Goal: Transaction & Acquisition: Purchase product/service

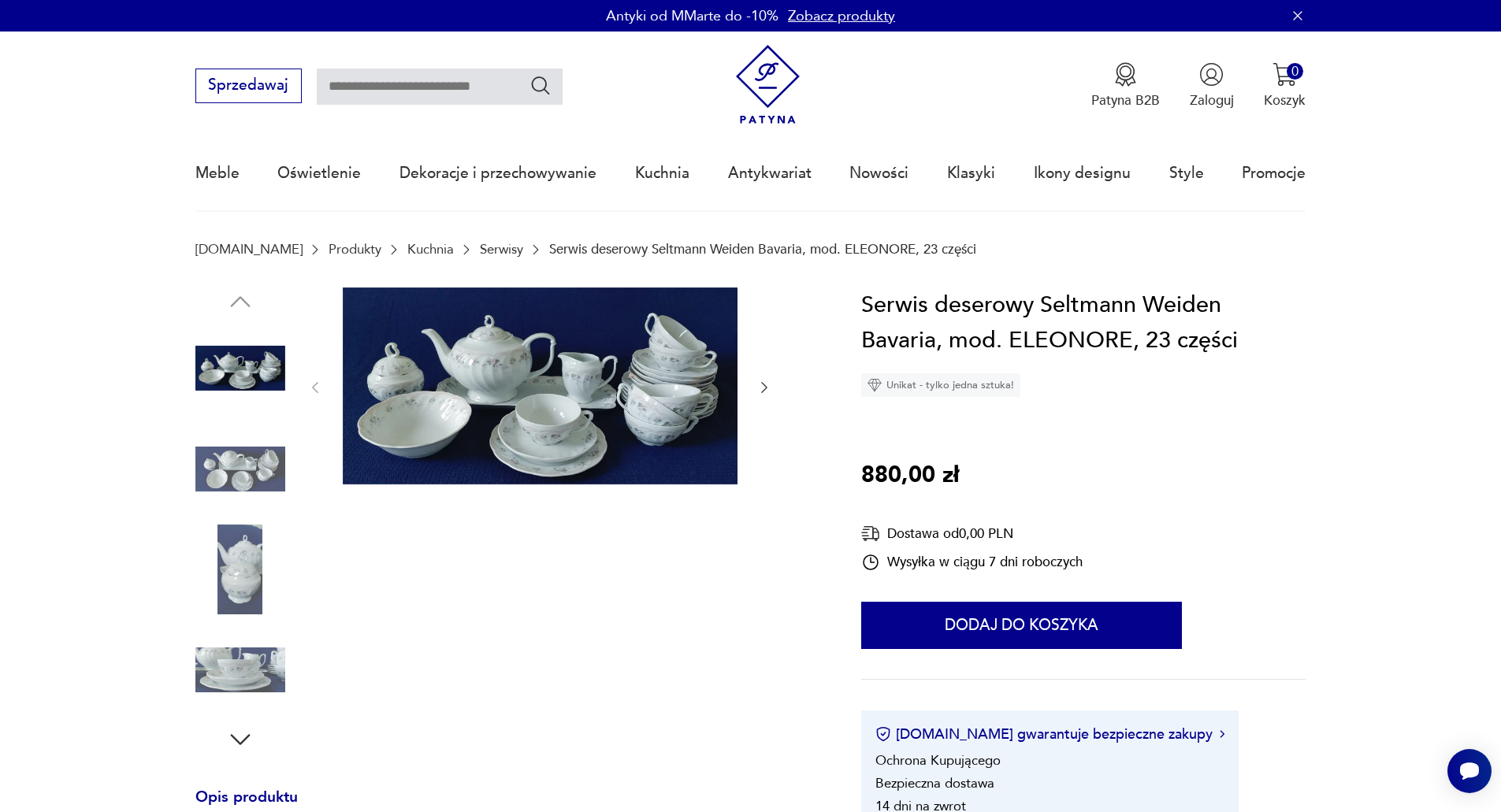
click at [248, 460] on img at bounding box center [240, 469] width 90 height 90
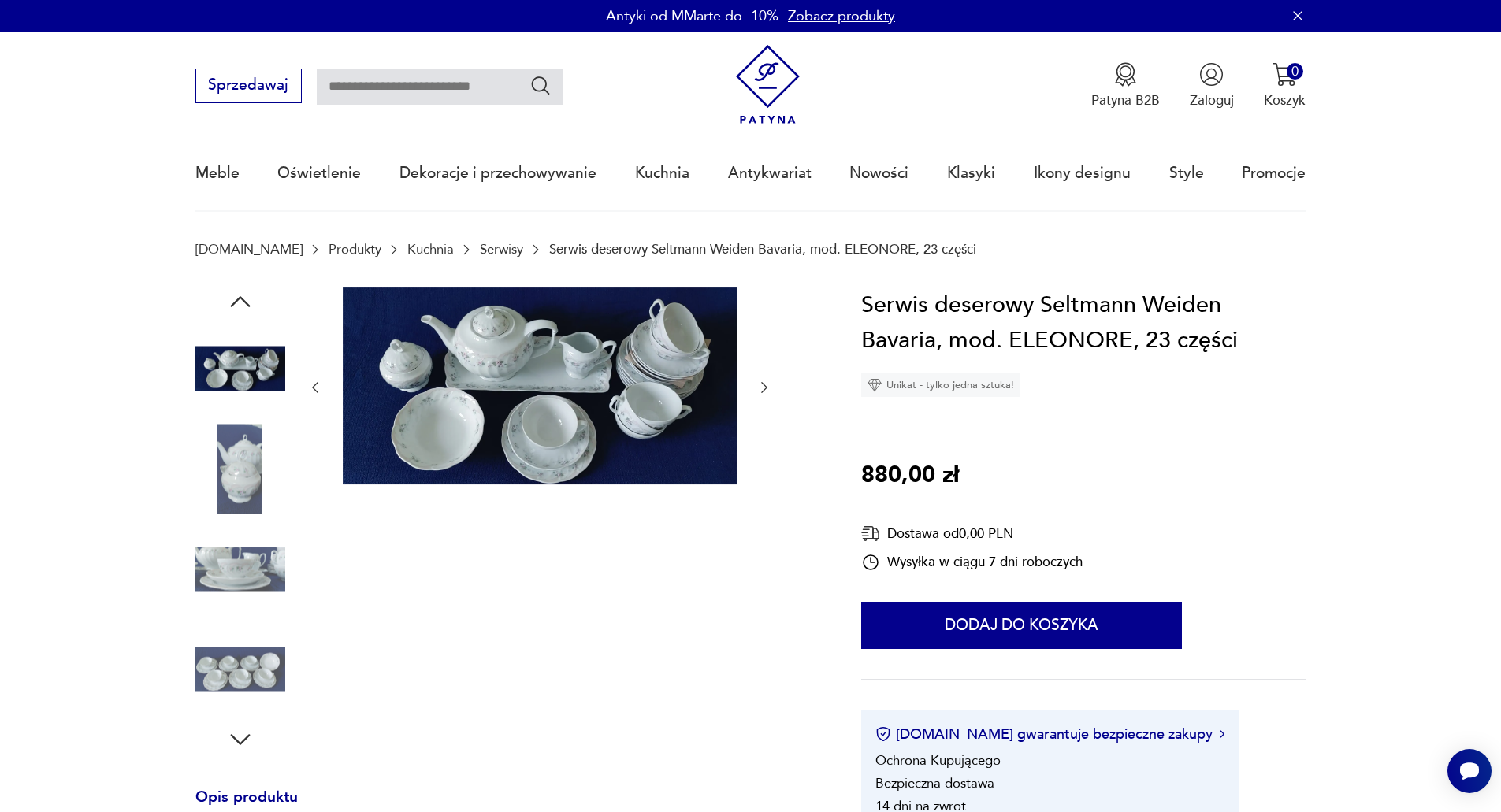
click at [247, 473] on img at bounding box center [240, 469] width 90 height 90
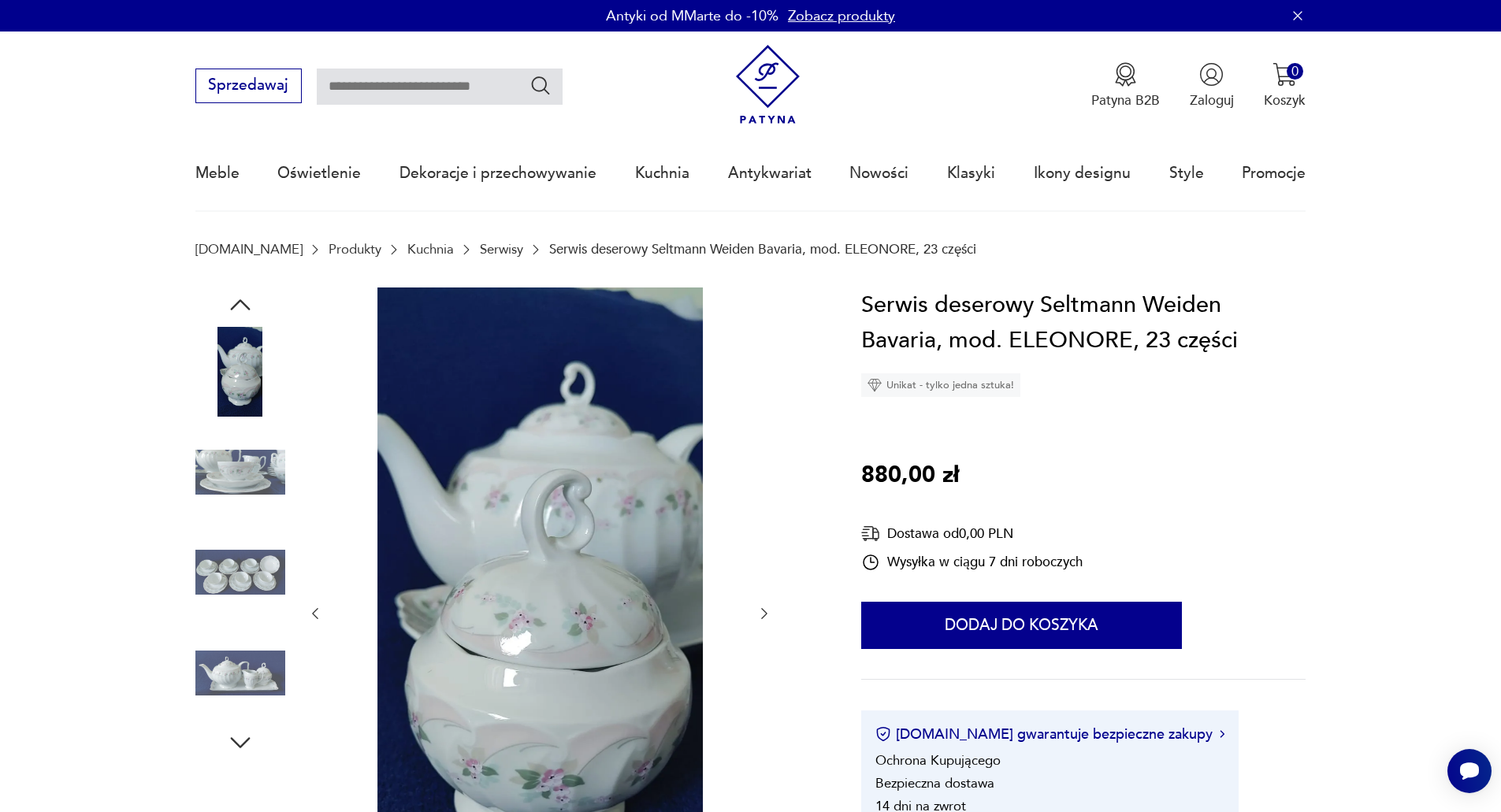
click at [238, 476] on img at bounding box center [240, 472] width 90 height 90
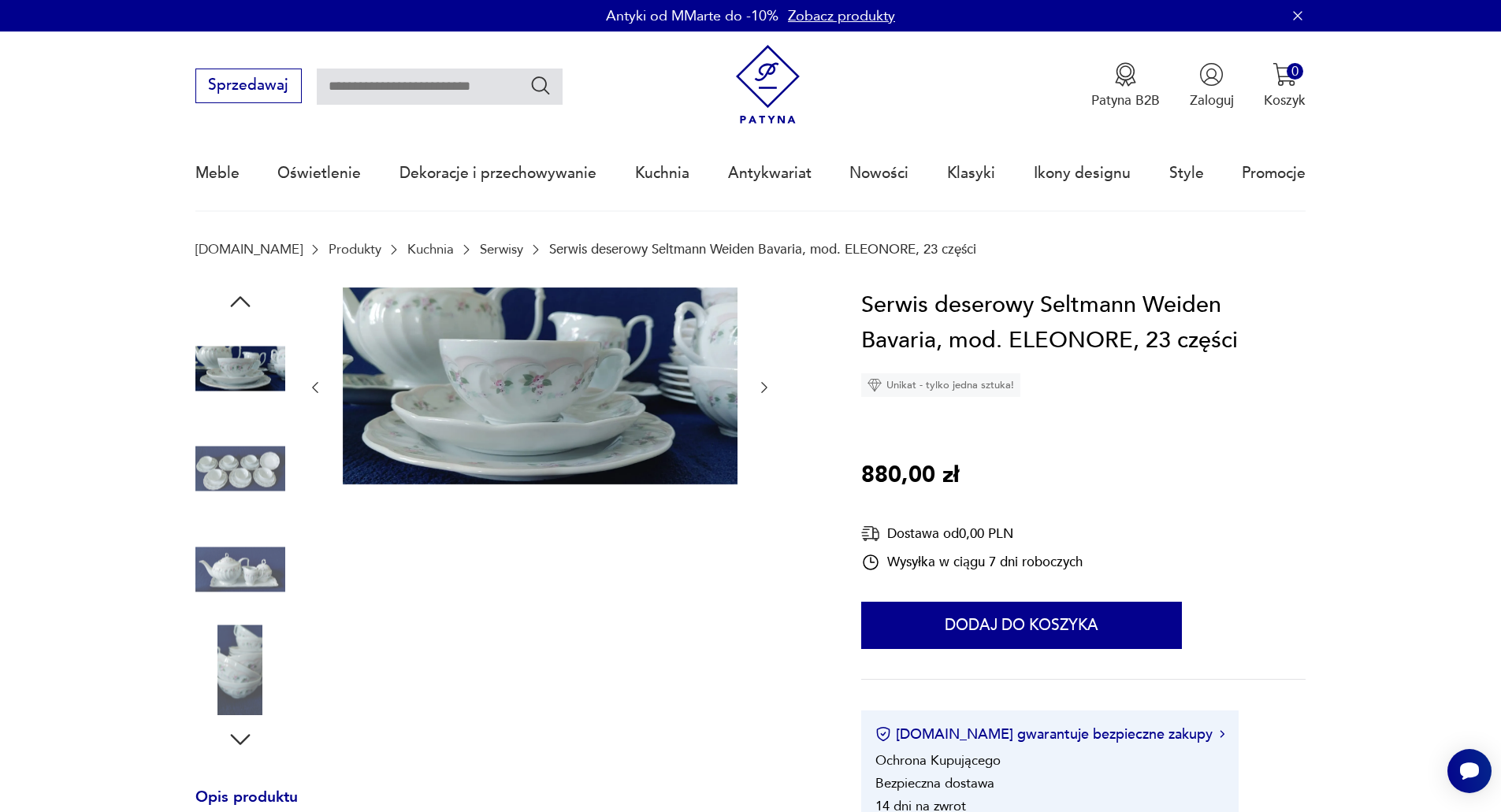
click at [225, 571] on img at bounding box center [240, 569] width 90 height 90
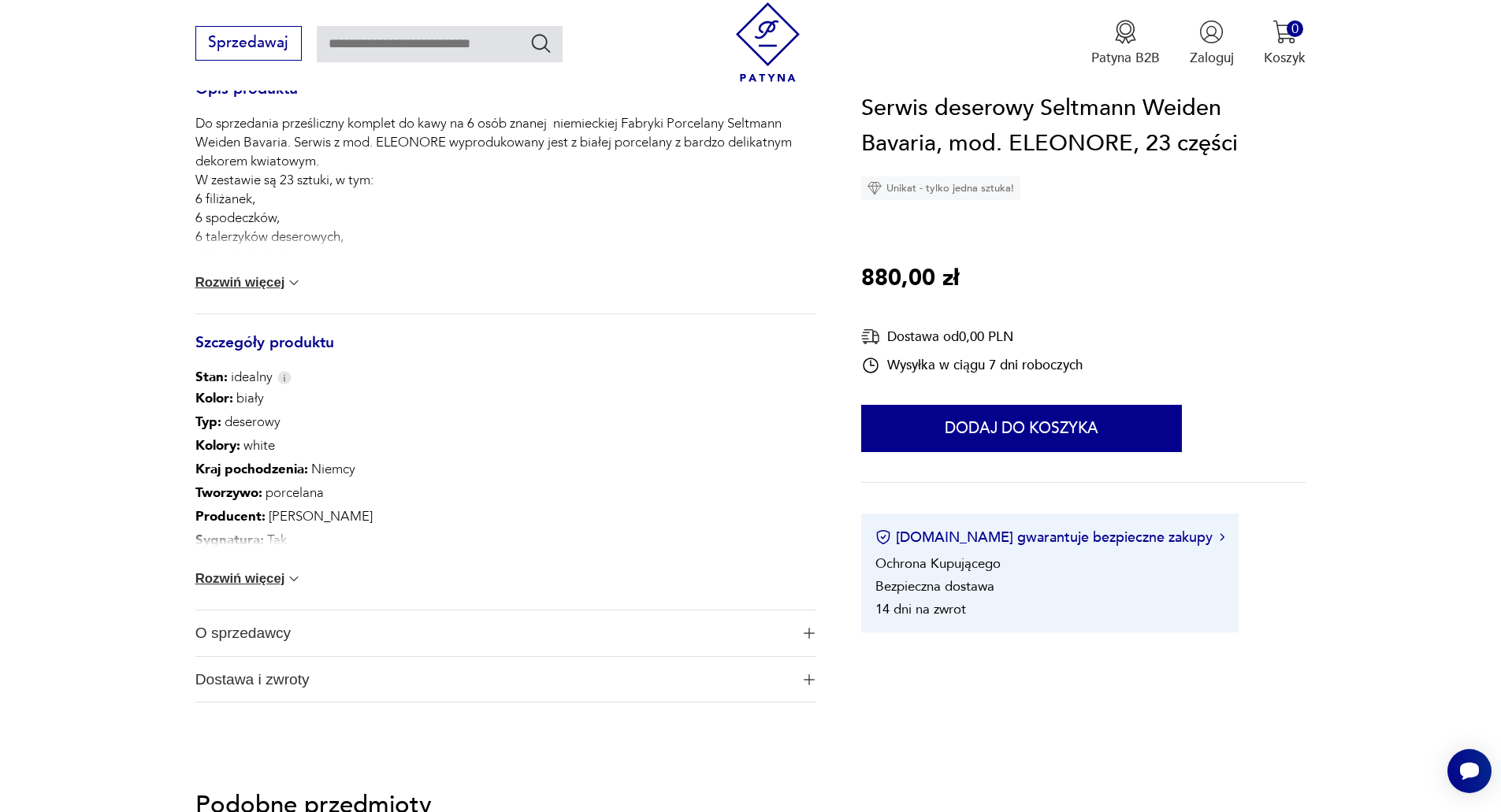
scroll to position [709, 0]
click at [237, 572] on button "Rozwiń więcej" at bounding box center [249, 578] width 107 height 16
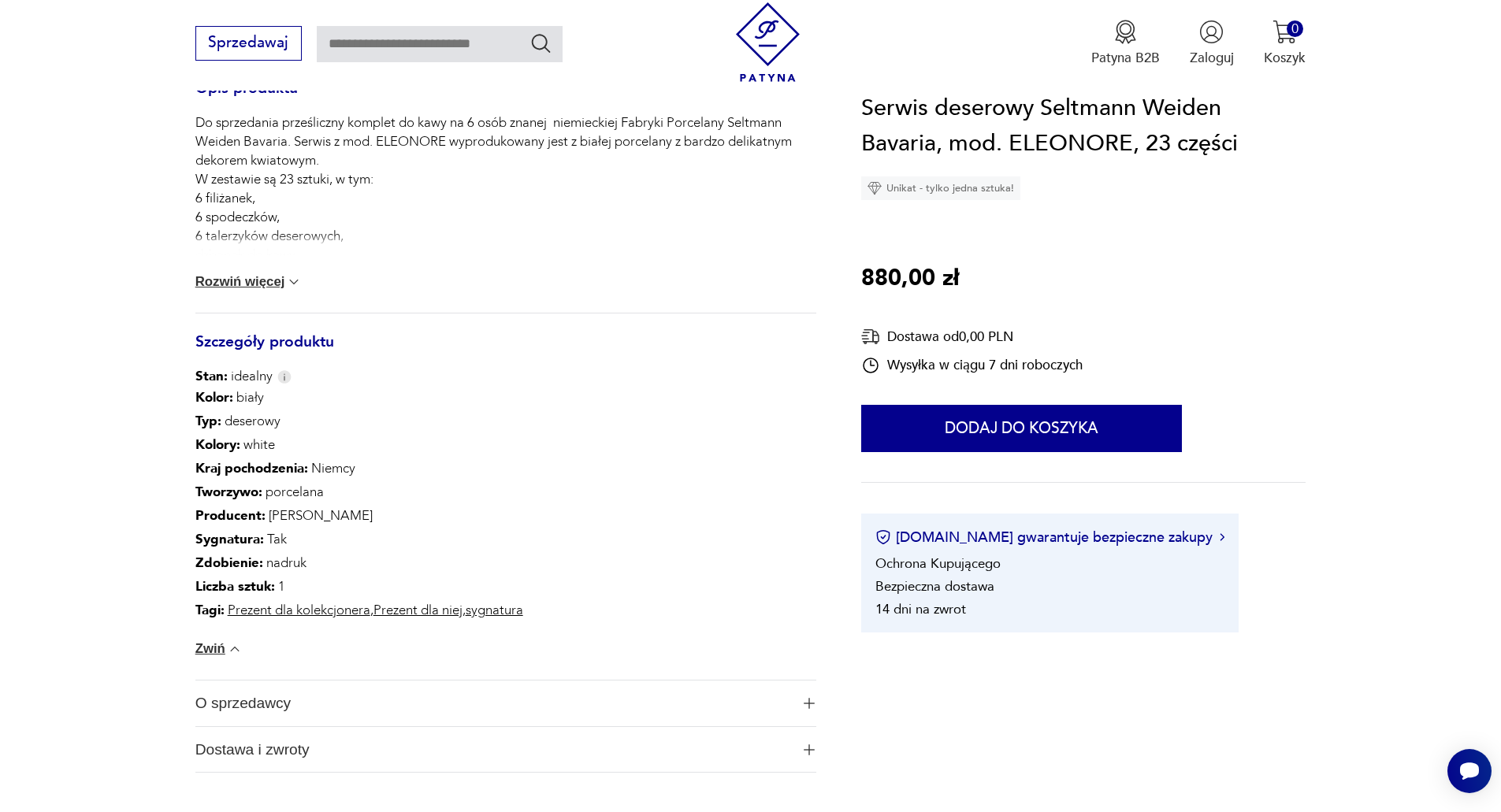
click at [245, 274] on div "Do sprzedania prześliczny komplet do kawy na 6 osób znanej niemieckiej Fabryki …" at bounding box center [505, 213] width 620 height 199
click at [262, 286] on button "Rozwiń więcej" at bounding box center [249, 282] width 107 height 16
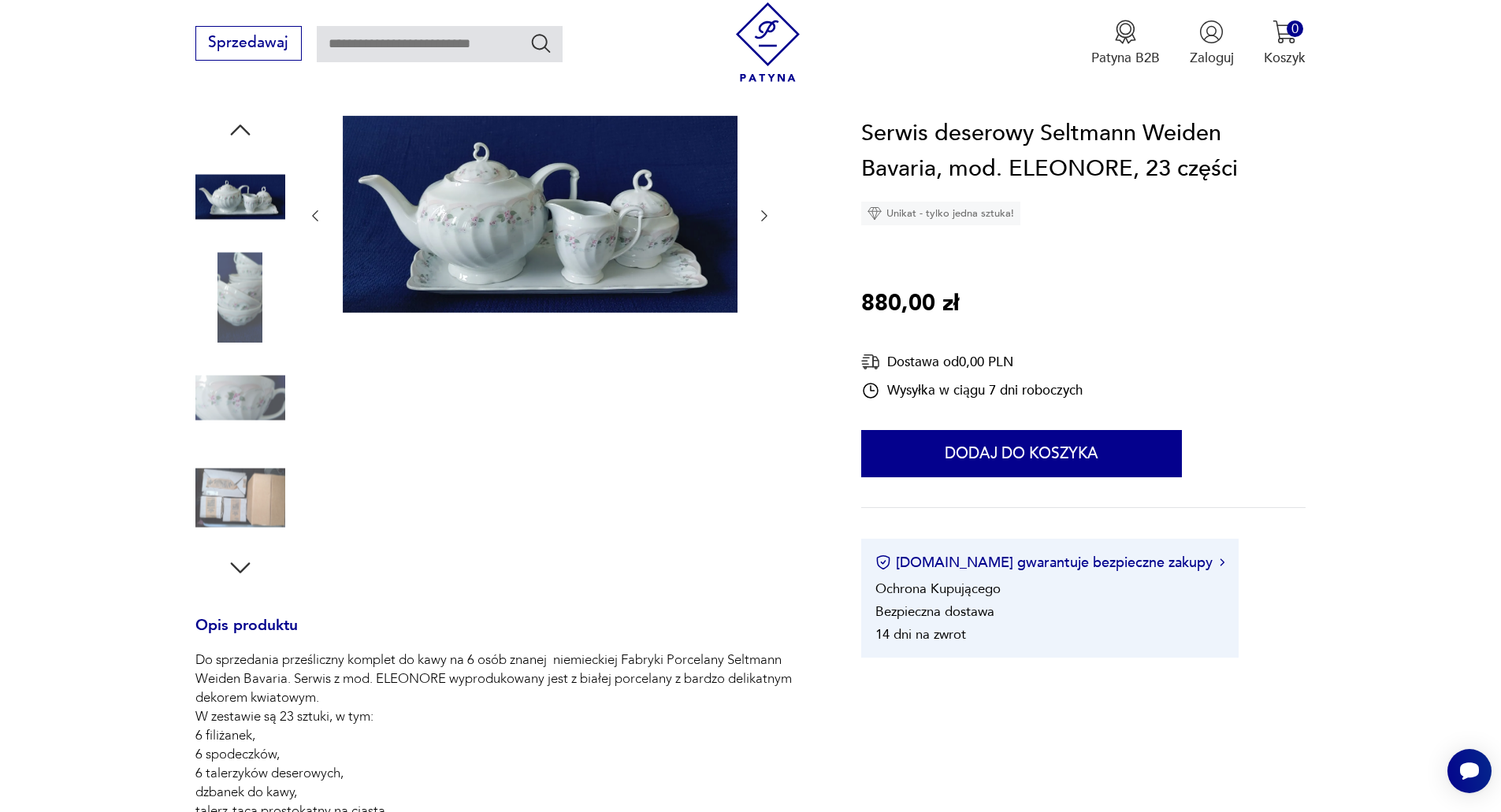
scroll to position [79, 0]
